Goal: Information Seeking & Learning: Learn about a topic

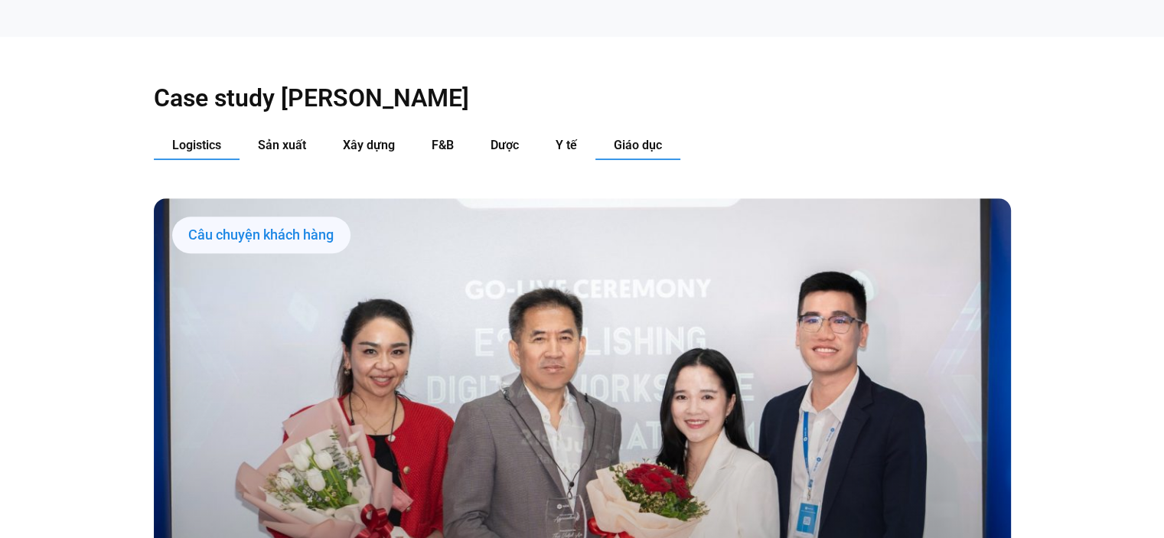
scroll to position [1600, 0]
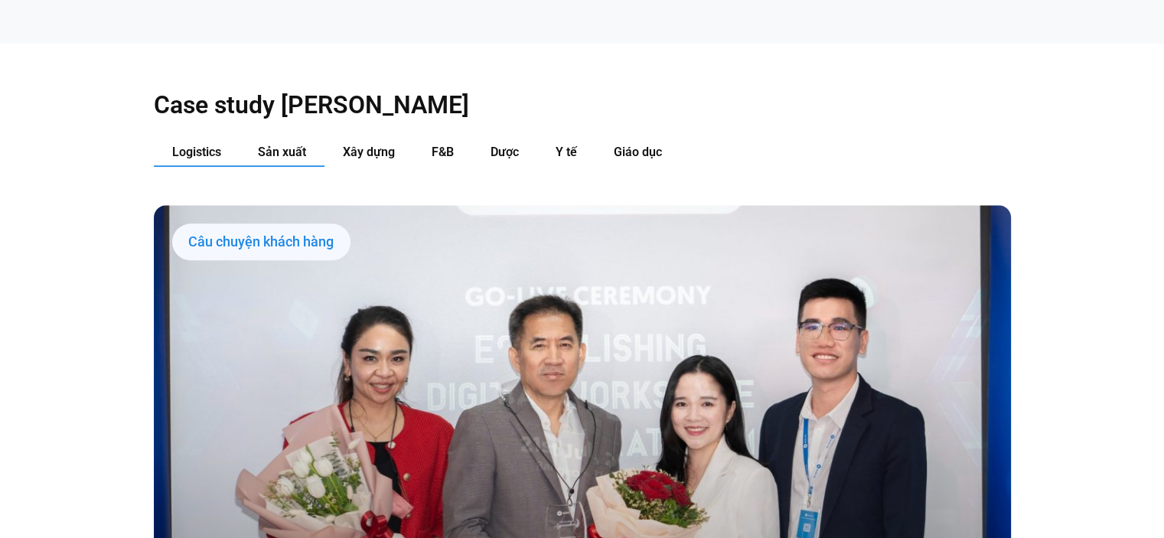
click at [279, 145] on span "Sản xuất" at bounding box center [282, 152] width 48 height 15
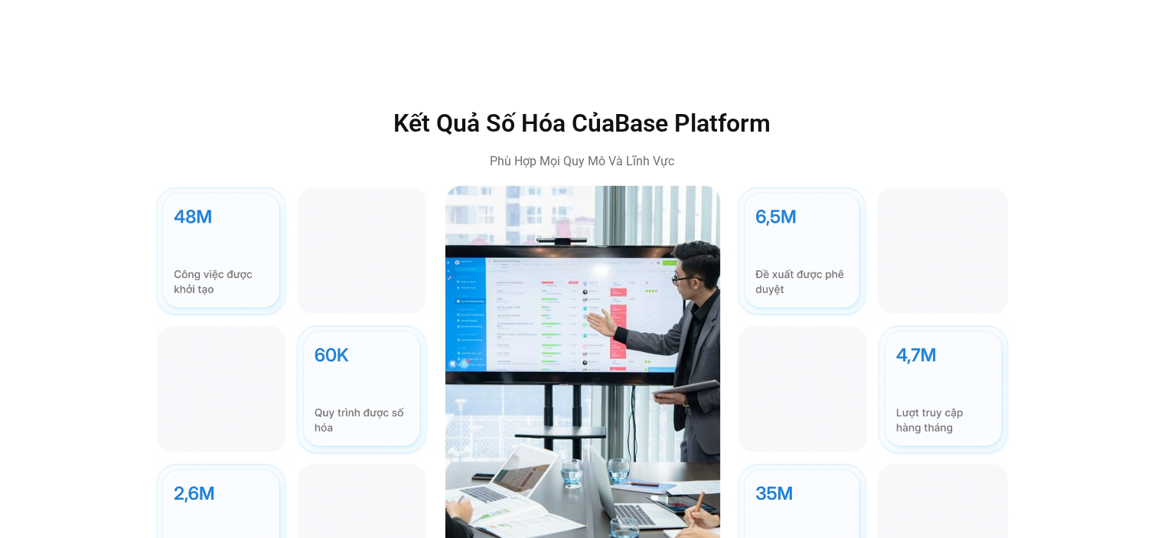
scroll to position [4202, 0]
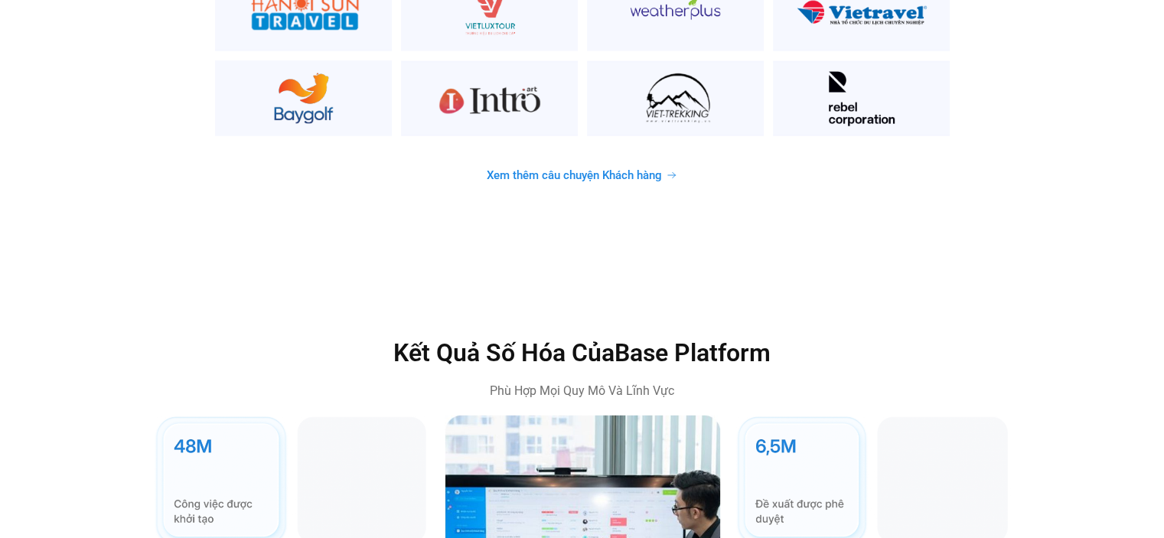
click at [669, 173] on icon at bounding box center [672, 175] width 8 height 5
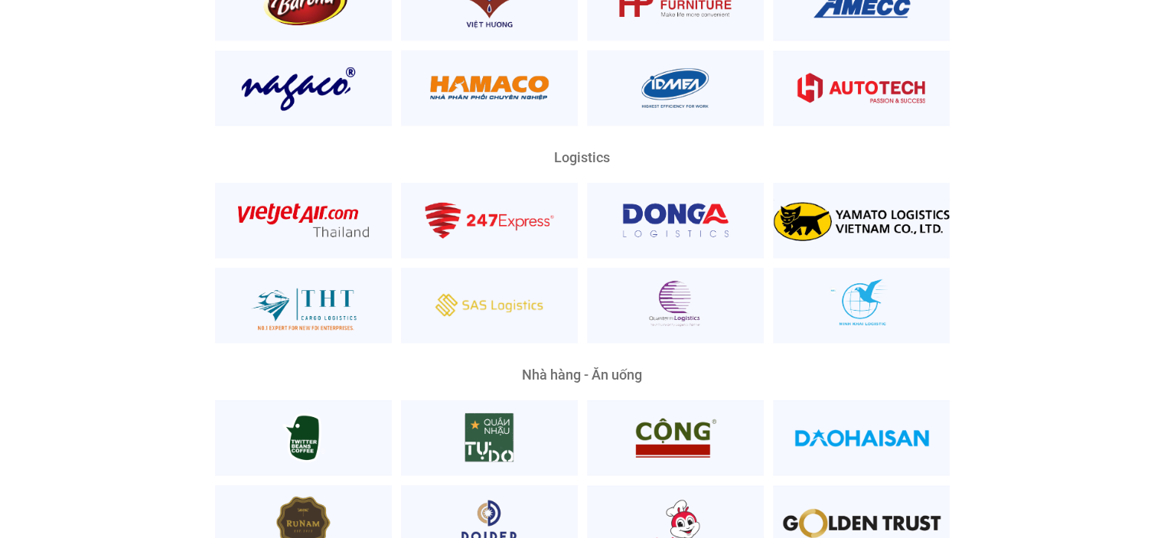
scroll to position [3520, 0]
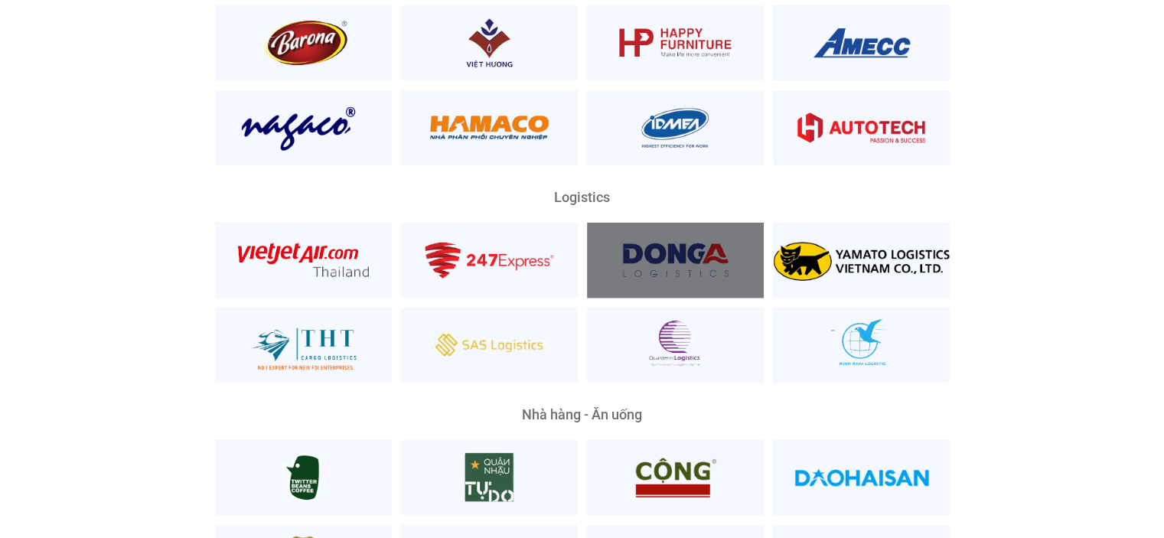
click at [663, 232] on div at bounding box center [675, 261] width 177 height 76
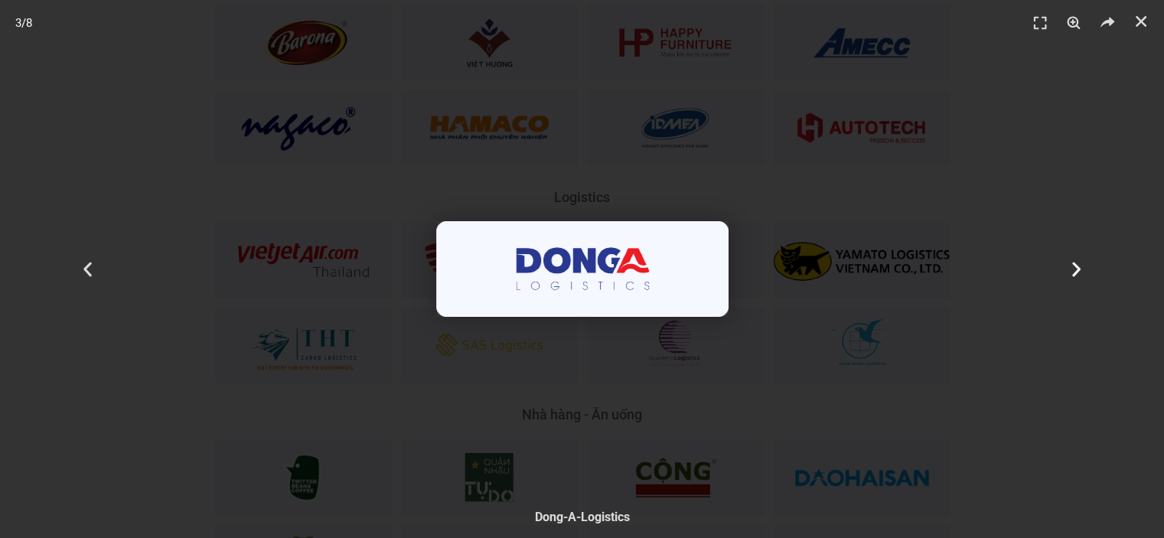
click at [1072, 266] on icon "Next slide" at bounding box center [1076, 268] width 19 height 19
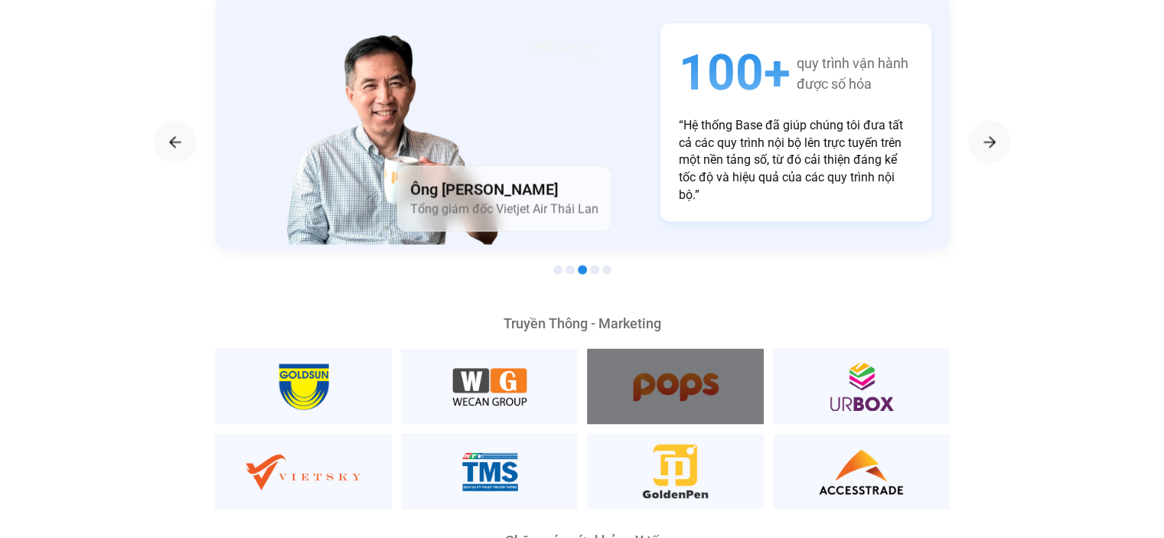
scroll to position [2831, 0]
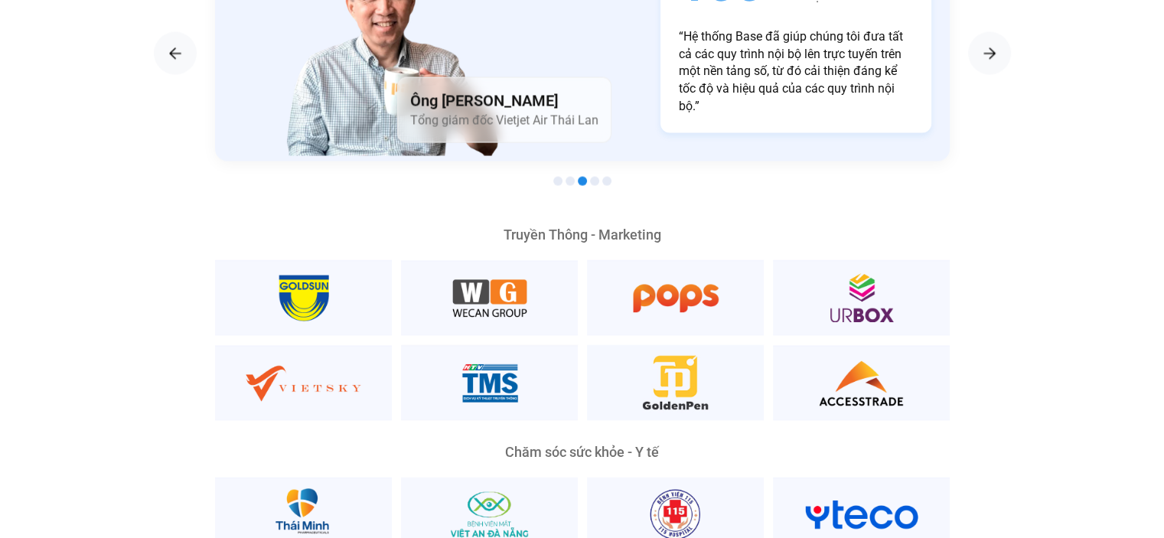
click at [591, 176] on span "Go to slide 4" at bounding box center [594, 180] width 9 height 9
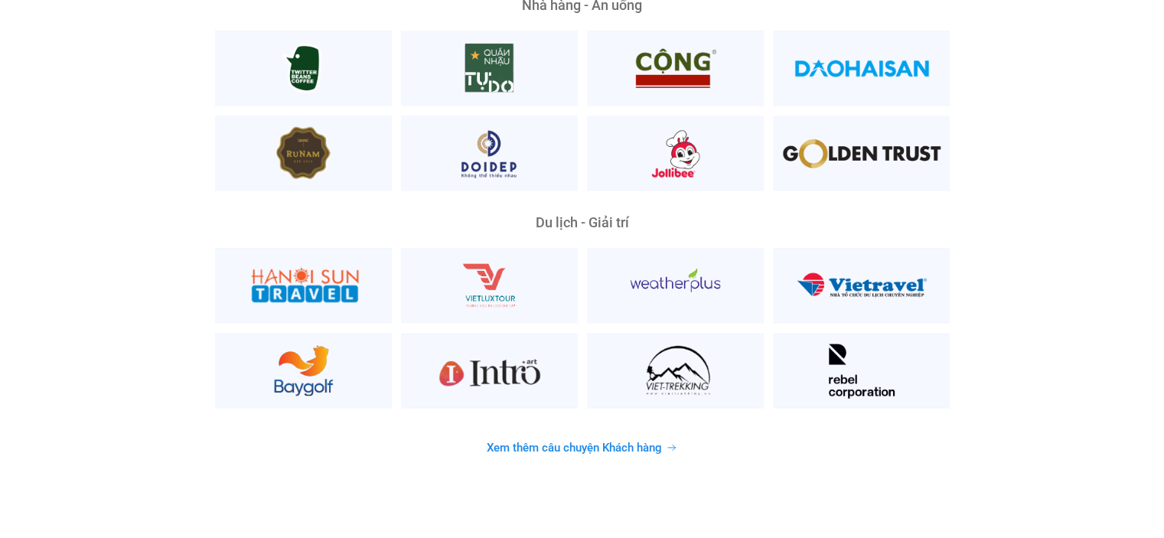
scroll to position [3902, 0]
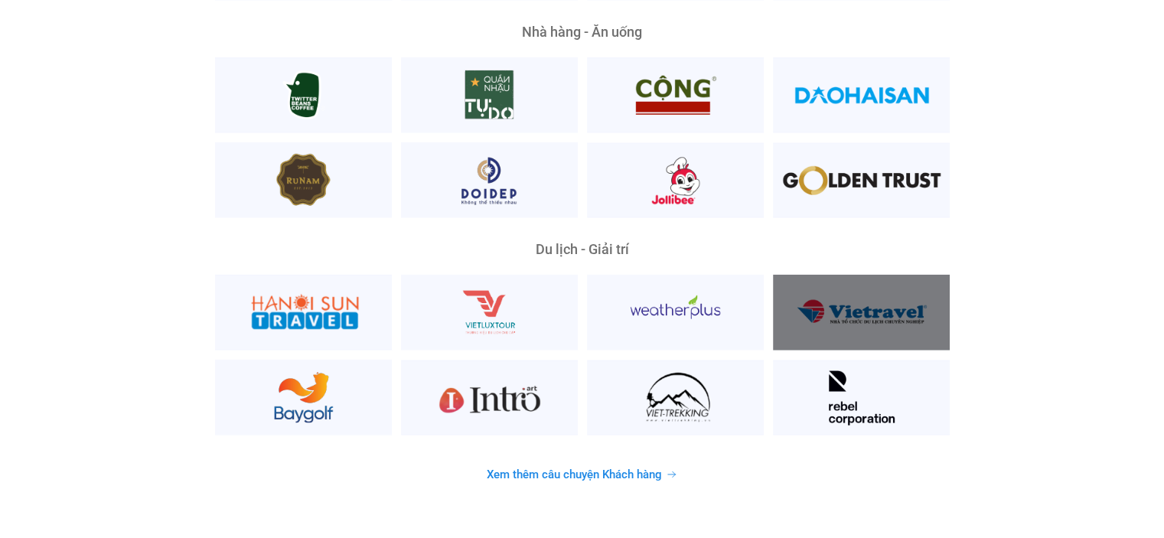
click at [876, 300] on div at bounding box center [861, 313] width 177 height 76
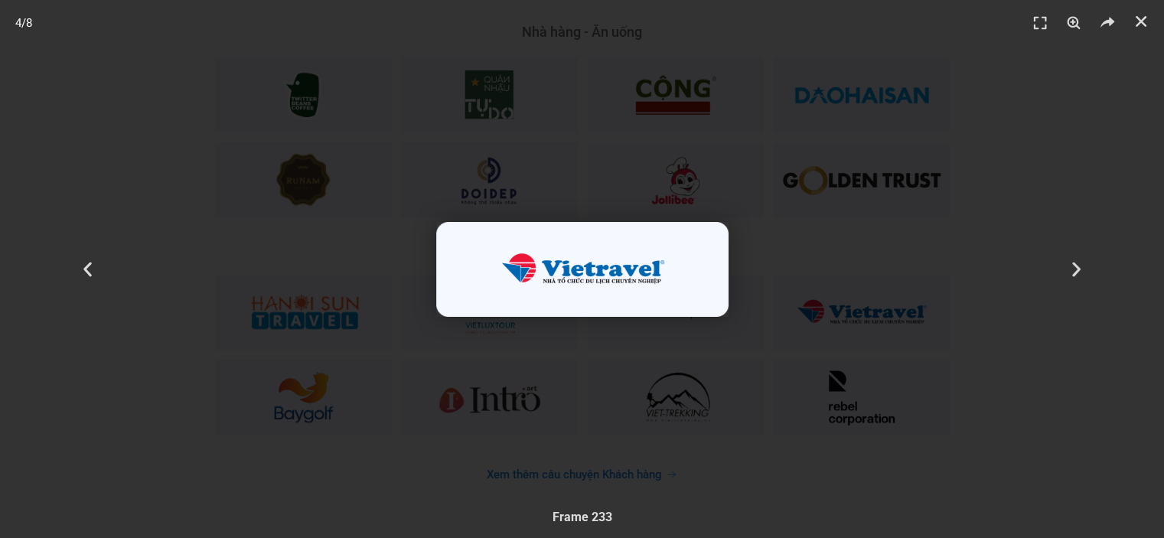
click at [1128, 20] on header "4 / 8" at bounding box center [582, 23] width 1164 height 46
click at [1146, 24] on icon "Đóng (Esc)" at bounding box center [1140, 21] width 15 height 15
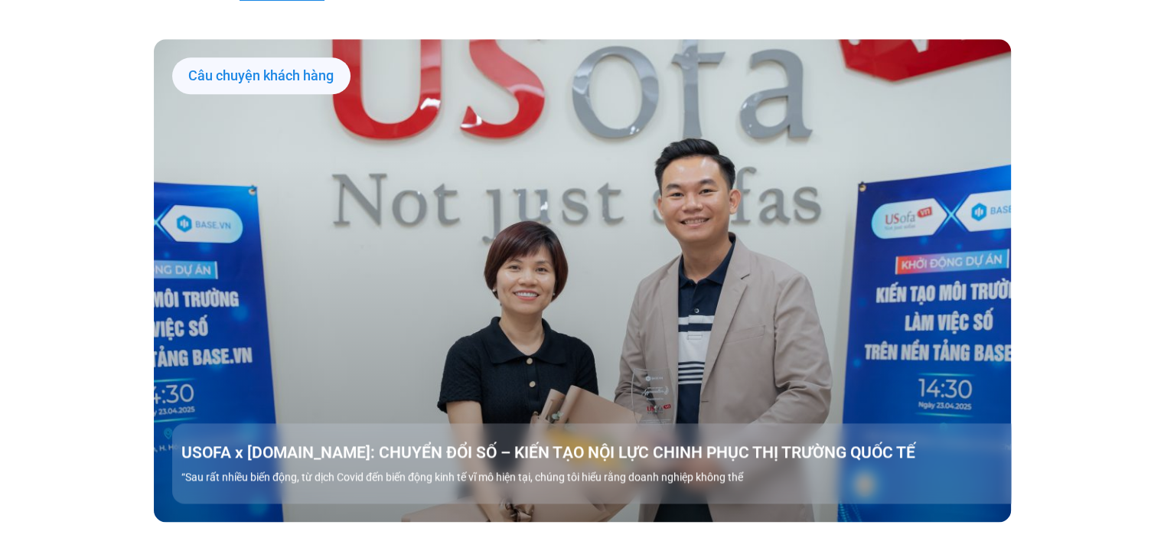
scroll to position [1454, 0]
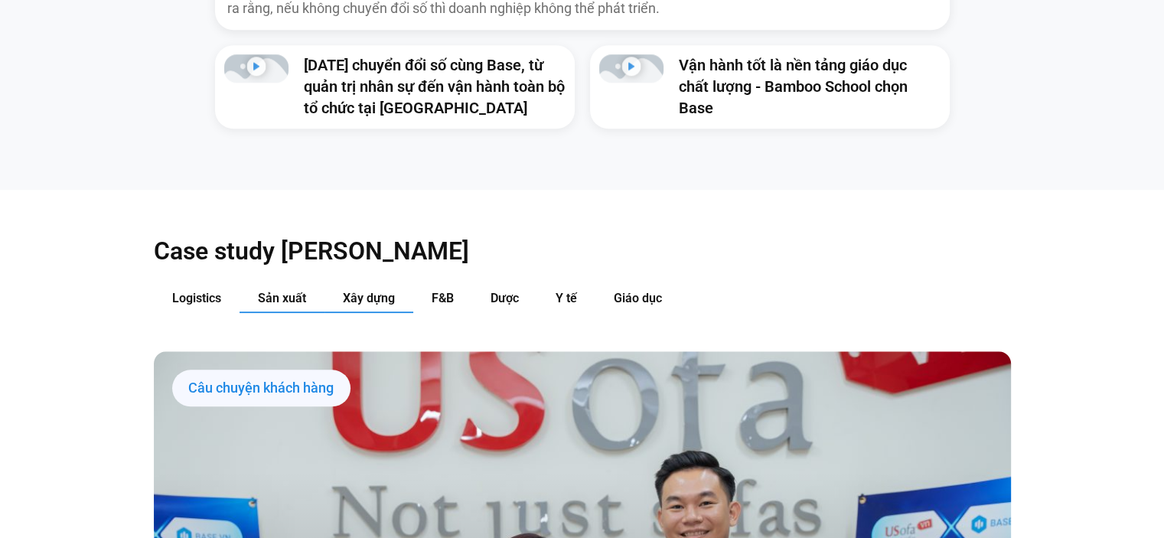
click at [360, 291] on span "Xây dựng" at bounding box center [369, 298] width 52 height 15
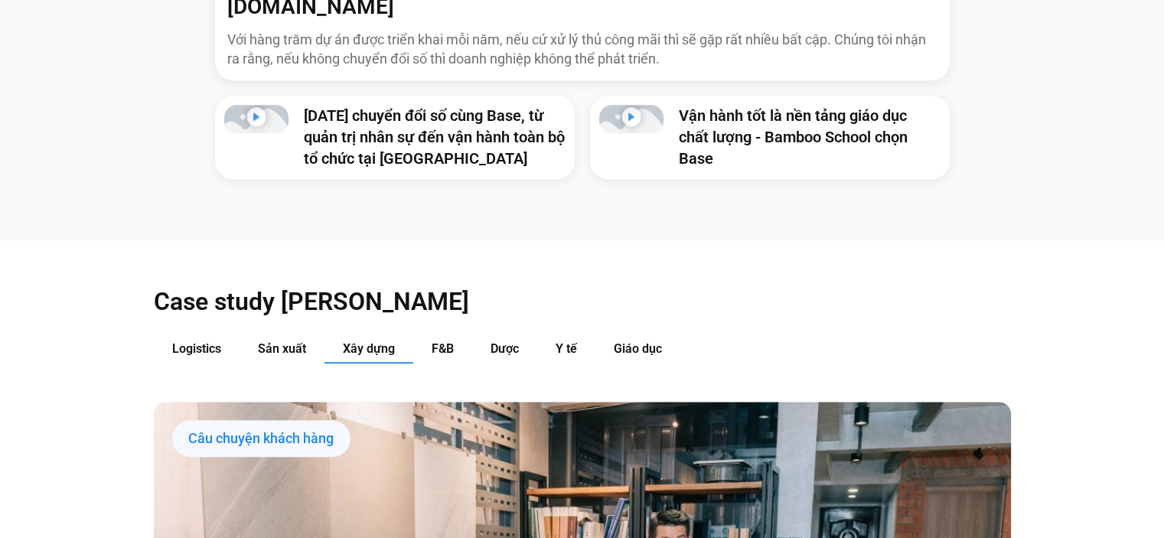
scroll to position [1530, 0]
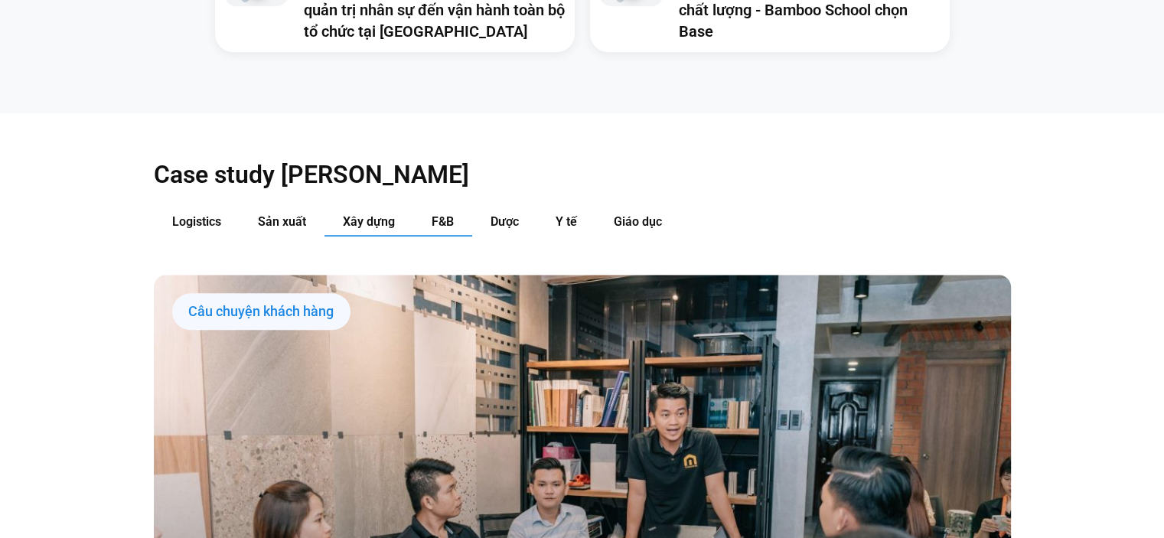
click at [445, 214] on span "F&B" at bounding box center [443, 221] width 22 height 15
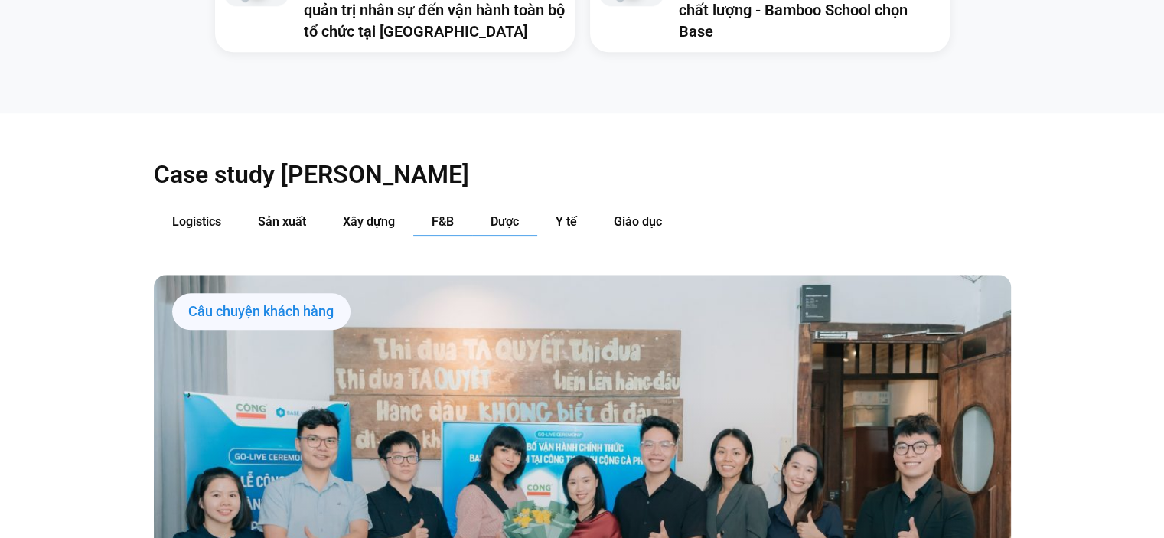
click at [501, 214] on span "Dược" at bounding box center [504, 221] width 28 height 15
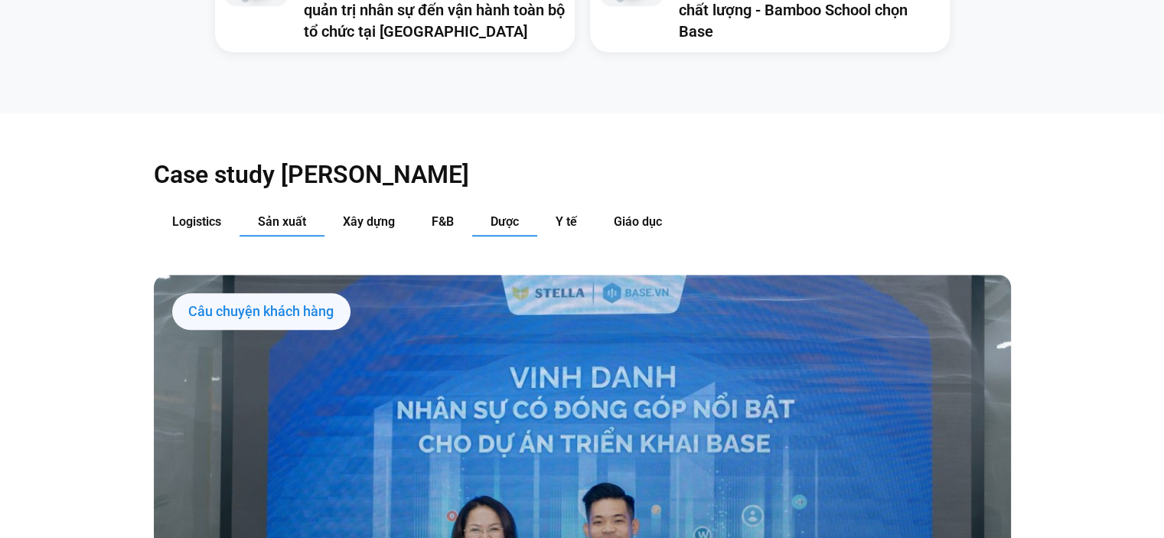
click at [272, 214] on span "Sản xuất" at bounding box center [282, 221] width 48 height 15
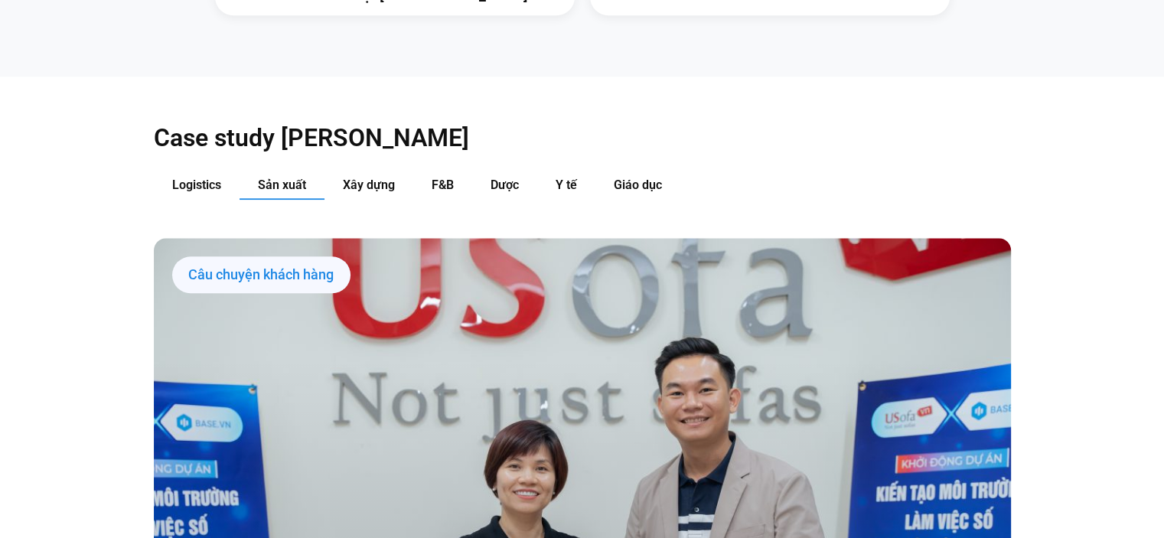
scroll to position [1377, 0]
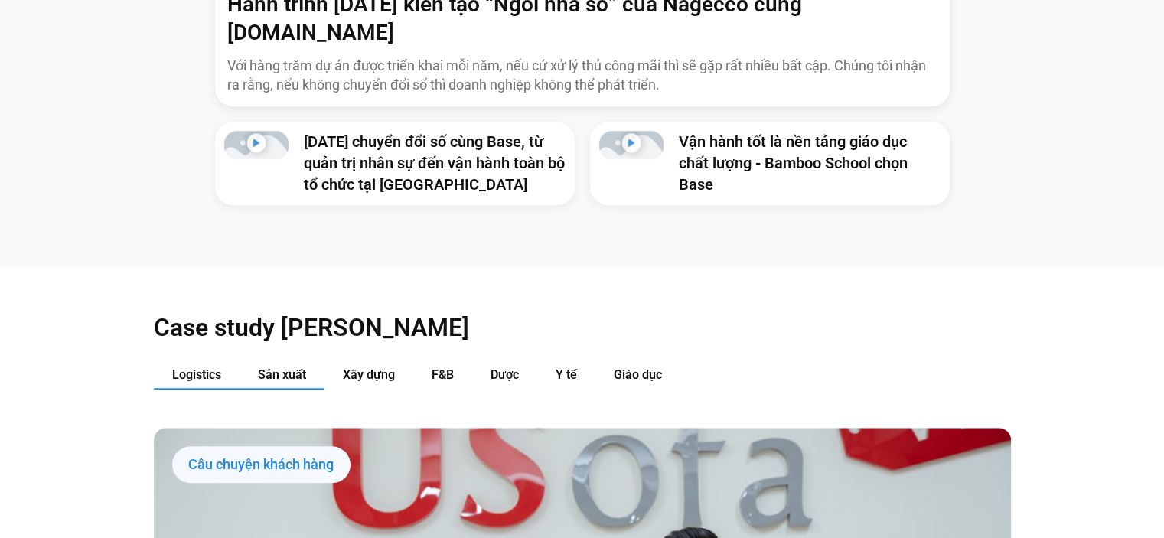
click at [196, 367] on span "Logistics" at bounding box center [196, 374] width 49 height 15
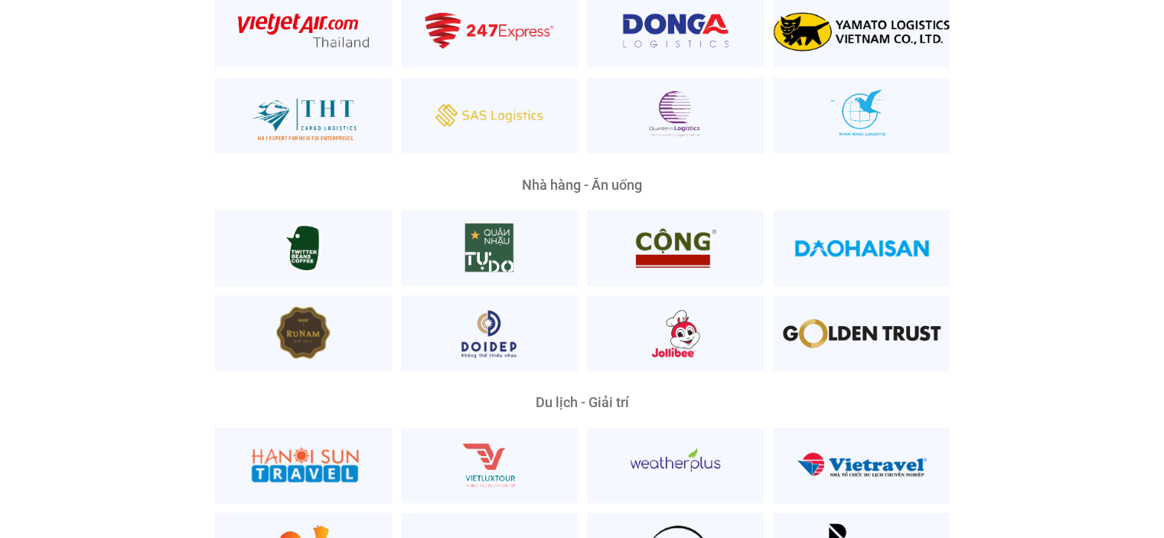
scroll to position [3979, 0]
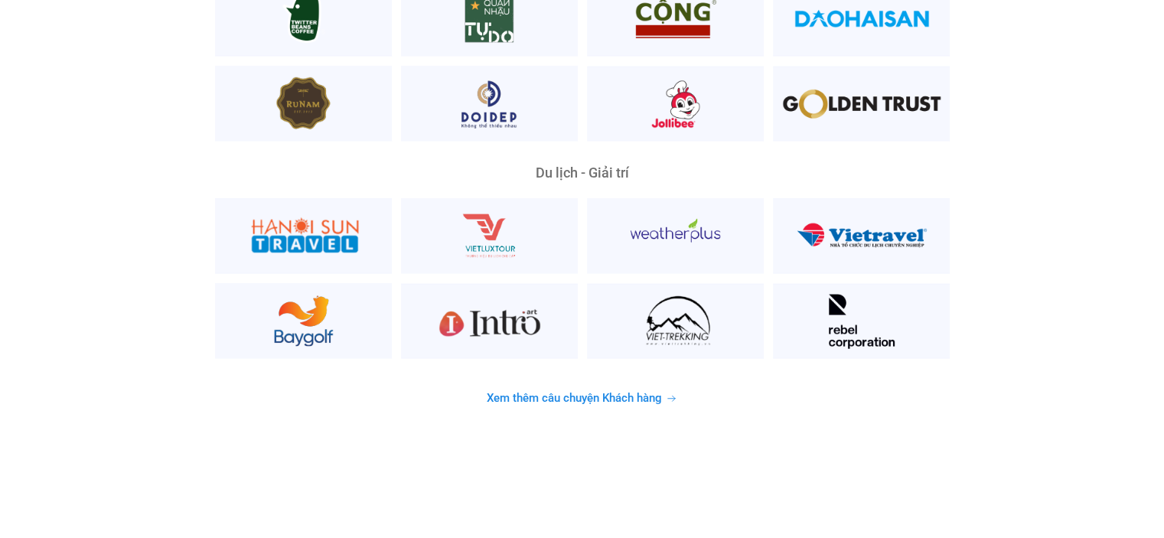
click at [605, 393] on span "Xem thêm câu chuyện Khách hàng" at bounding box center [574, 398] width 175 height 11
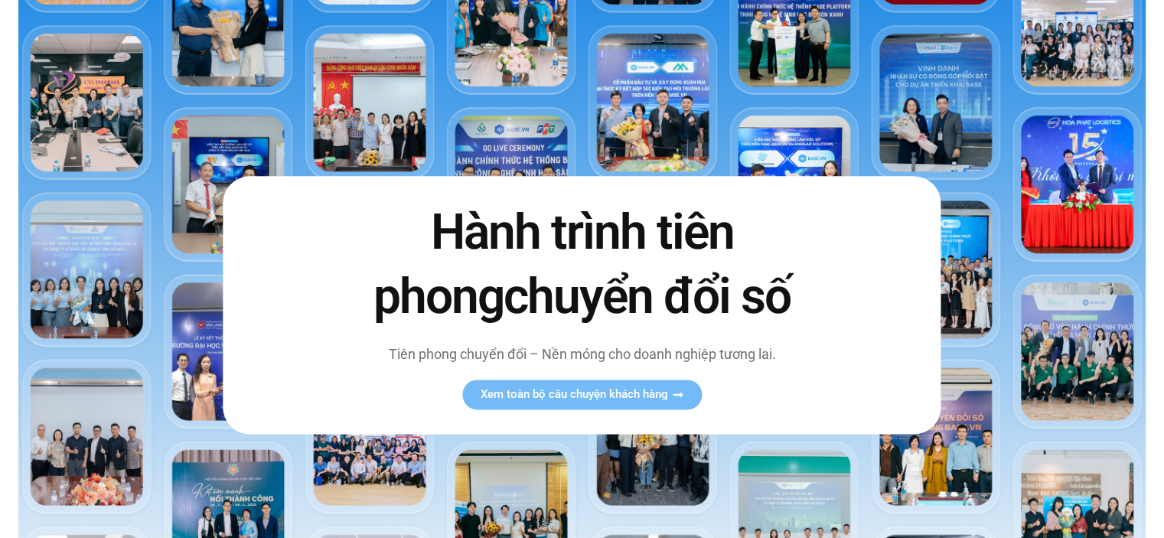
scroll to position [0, 0]
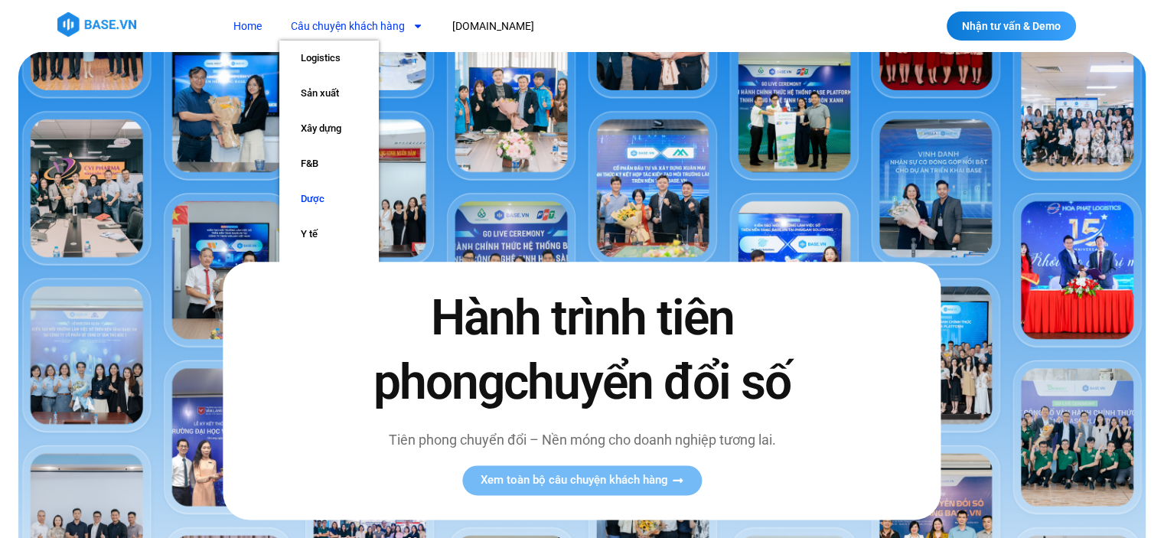
click at [320, 203] on link "Dược" at bounding box center [328, 198] width 99 height 35
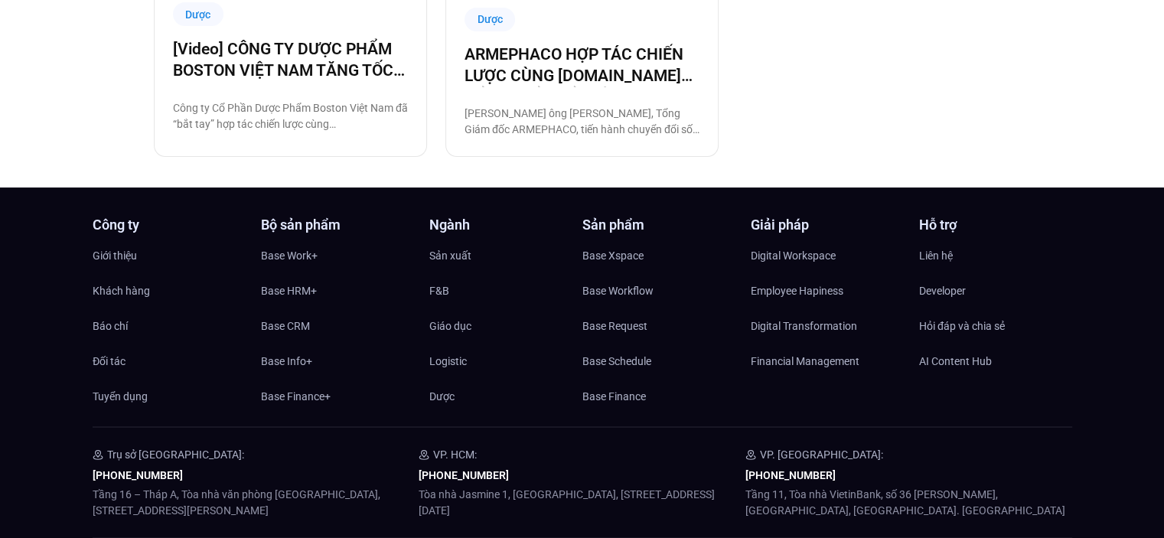
scroll to position [1778, 0]
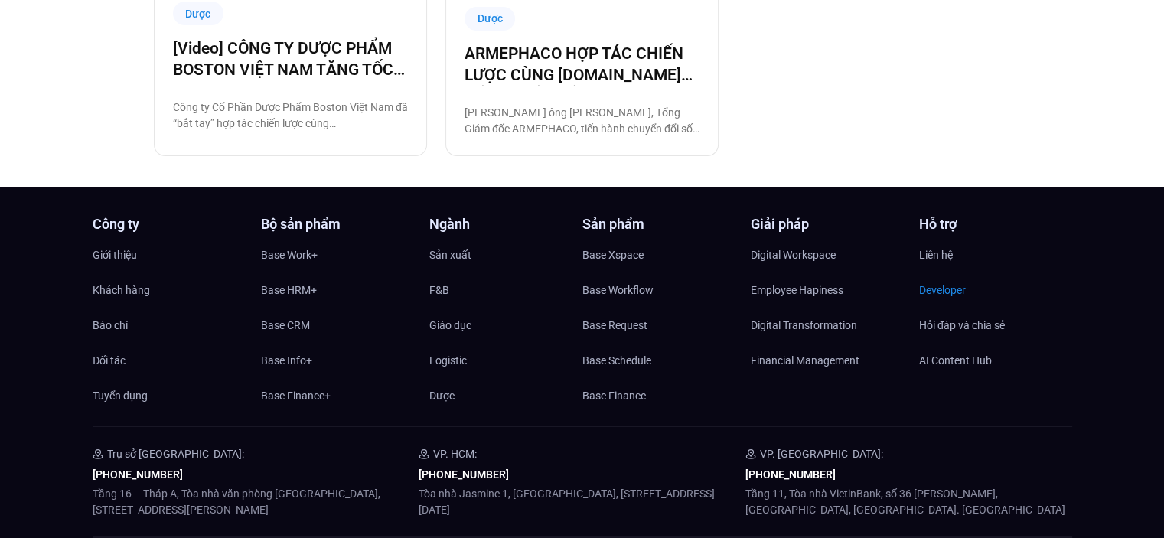
click at [940, 288] on span "Developer" at bounding box center [942, 290] width 47 height 23
